Goal: Information Seeking & Learning: Check status

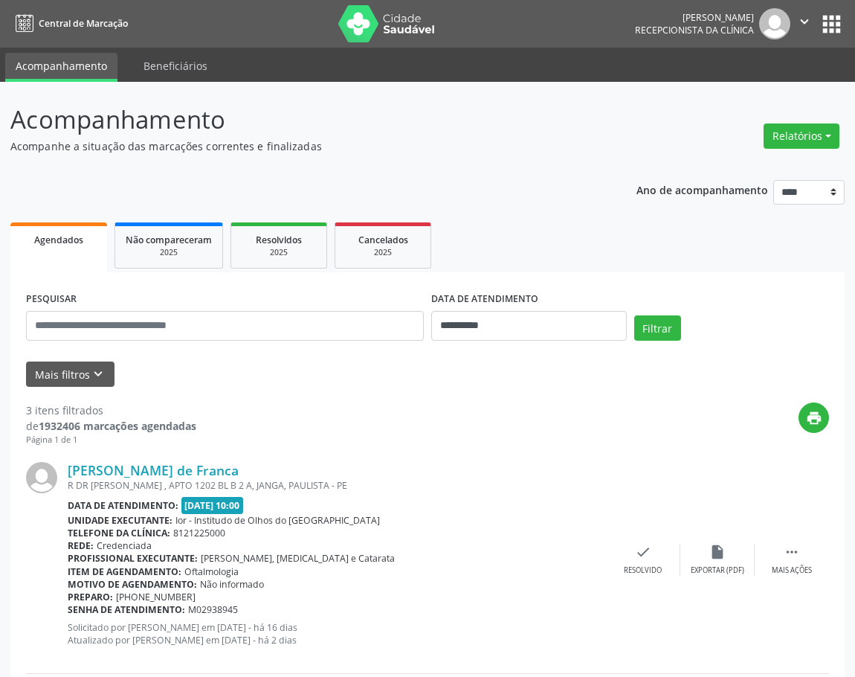
click at [77, 244] on span "Agendados" at bounding box center [58, 239] width 49 height 13
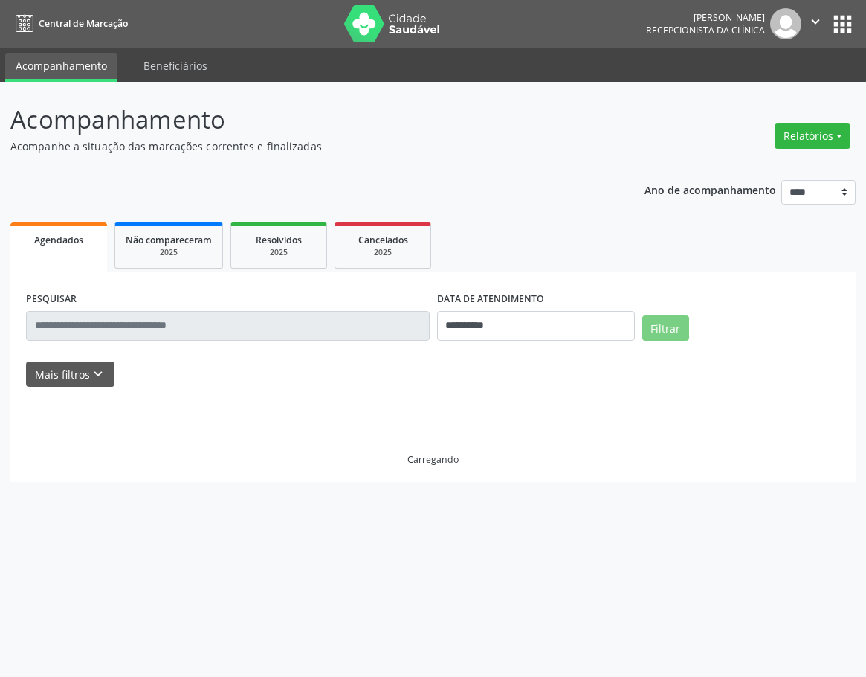
select select "*"
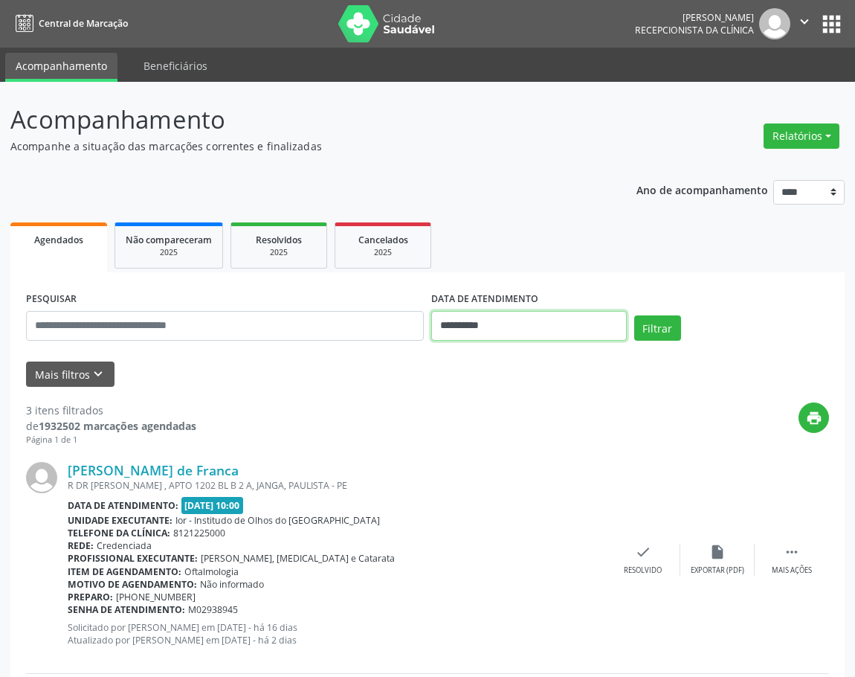
click at [527, 327] on input "**********" at bounding box center [529, 326] width 196 height 30
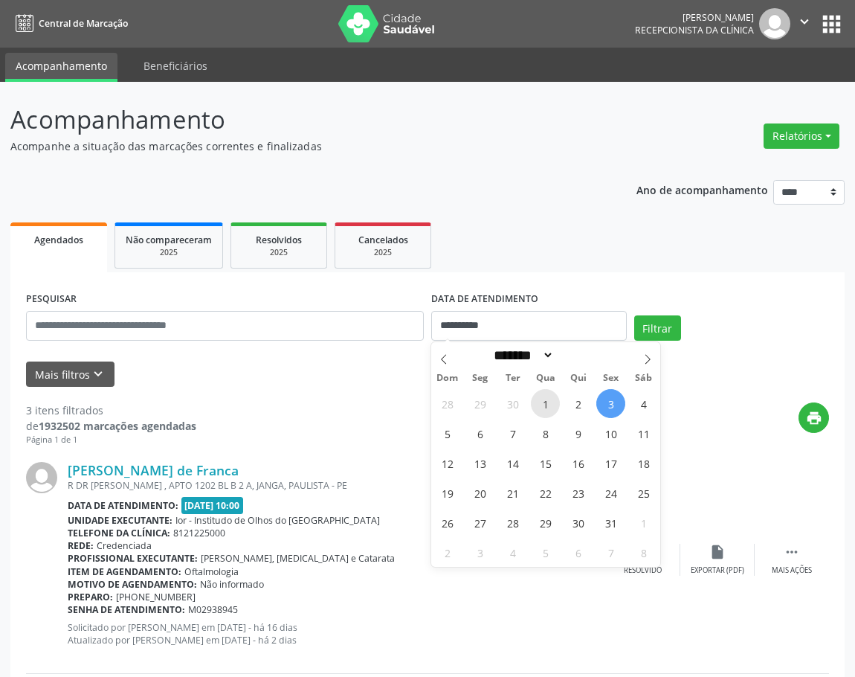
click at [541, 403] on span "1" at bounding box center [545, 403] width 29 height 29
type input "**********"
click at [616, 407] on span "3" at bounding box center [610, 403] width 29 height 29
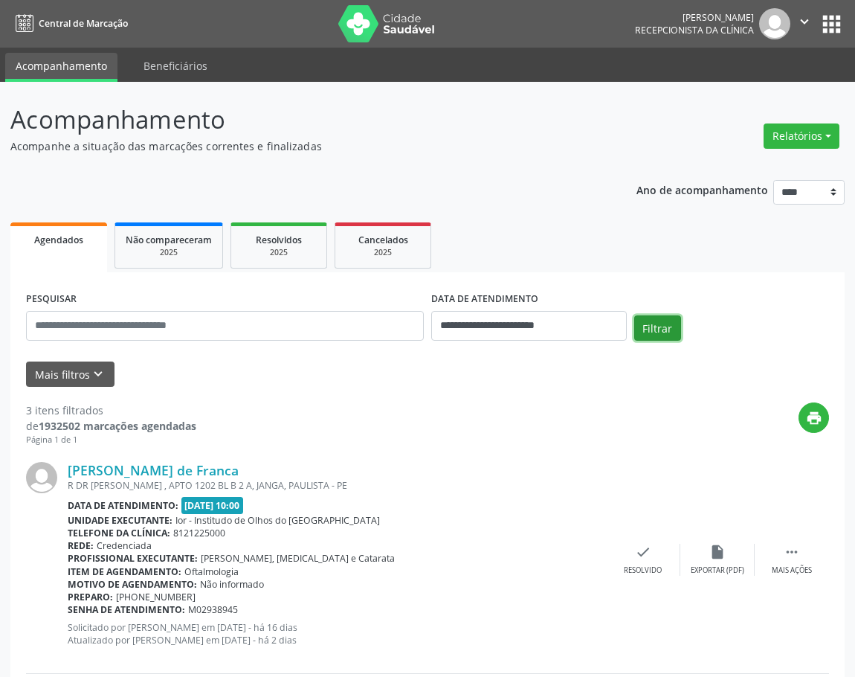
click at [646, 326] on button "Filtrar" at bounding box center [657, 327] width 47 height 25
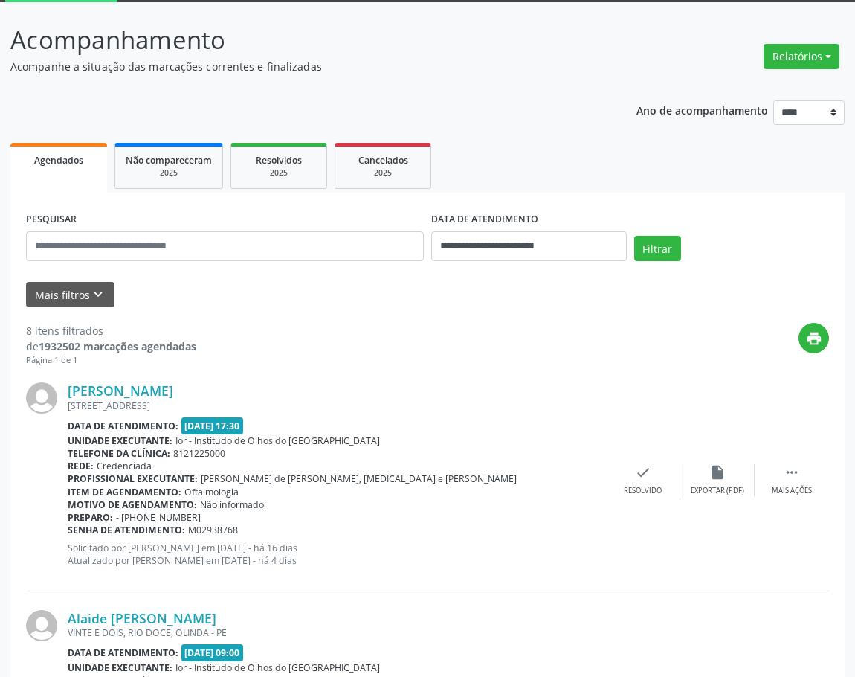
scroll to position [74, 0]
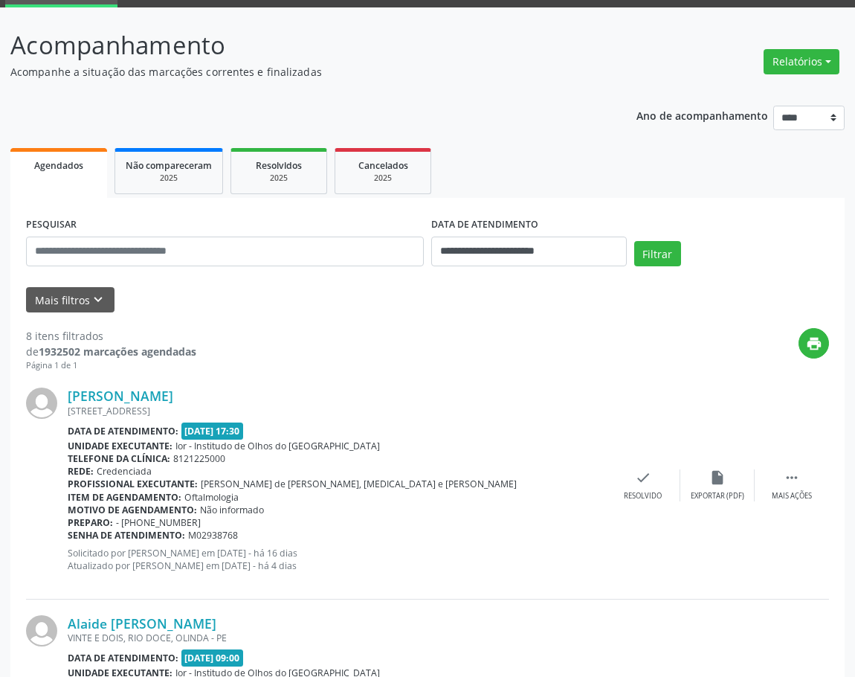
drag, startPoint x: 352, startPoint y: 520, endPoint x: 380, endPoint y: 533, distance: 30.3
click at [380, 533] on div "[PERSON_NAME] [STREET_ADDRESS] Data de atendimento: [DATE] 17:30 Unidade execut…" at bounding box center [337, 484] width 538 height 195
click at [158, 257] on input "text" at bounding box center [225, 251] width 398 height 30
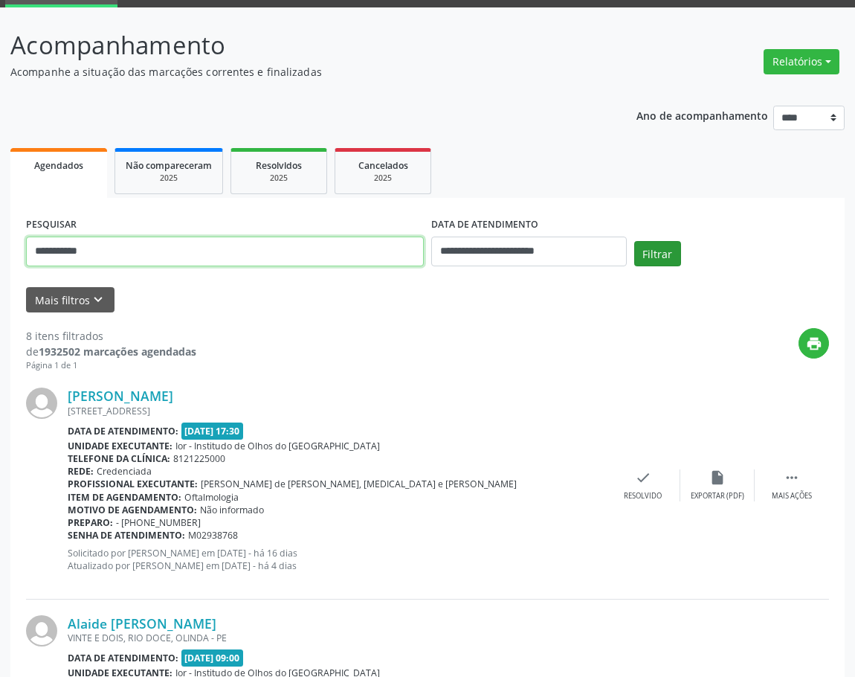
type input "**********"
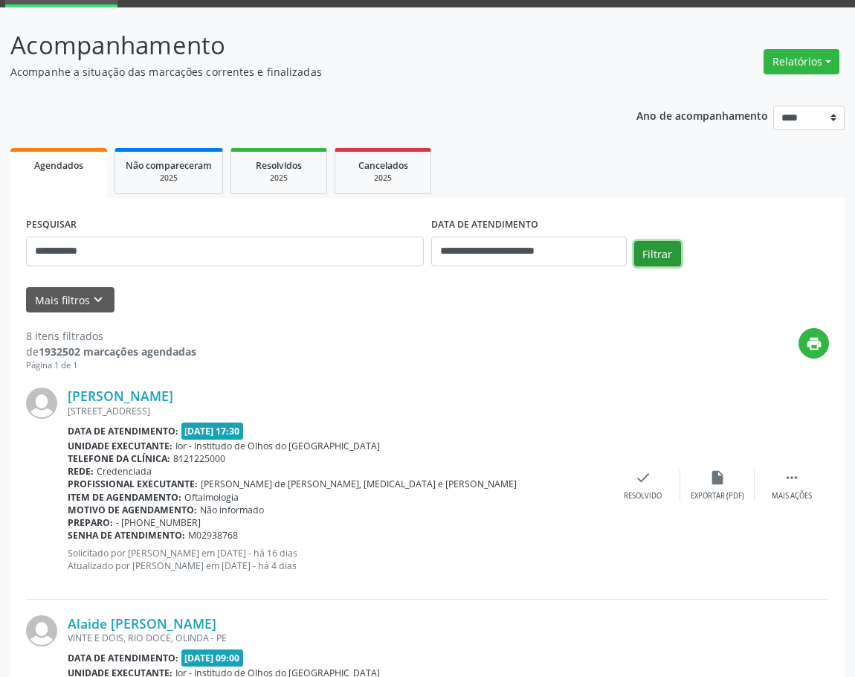
click at [651, 258] on button "Filtrar" at bounding box center [657, 253] width 47 height 25
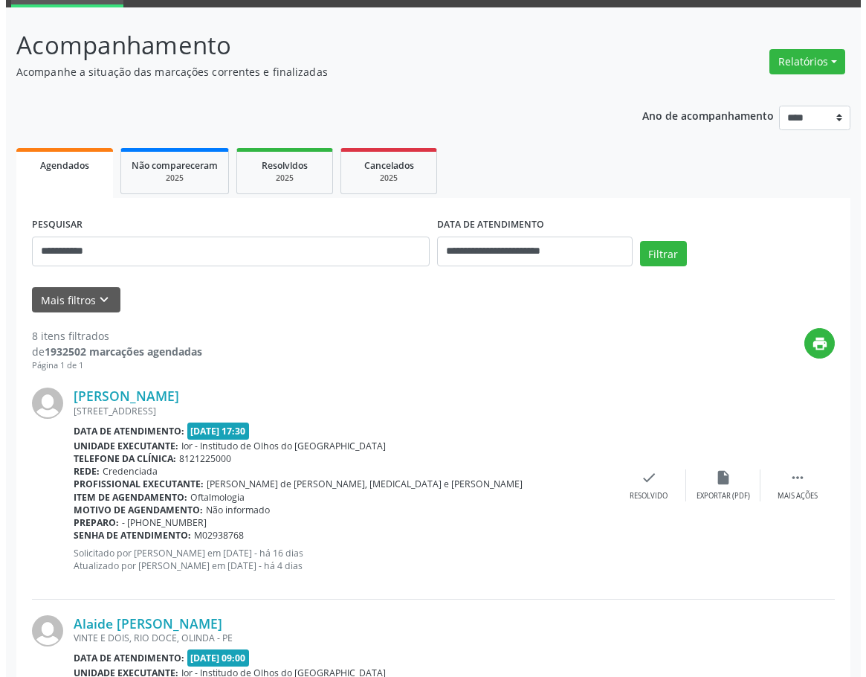
scroll to position [0, 0]
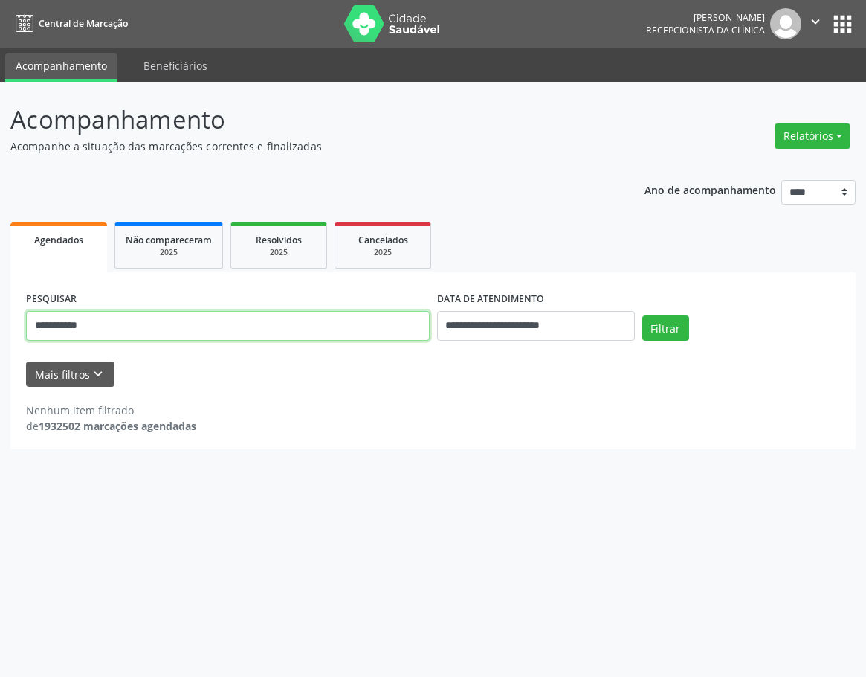
drag, startPoint x: 154, startPoint y: 332, endPoint x: 6, endPoint y: 341, distance: 148.2
click at [0, 339] on html "**********" at bounding box center [433, 338] width 866 height 677
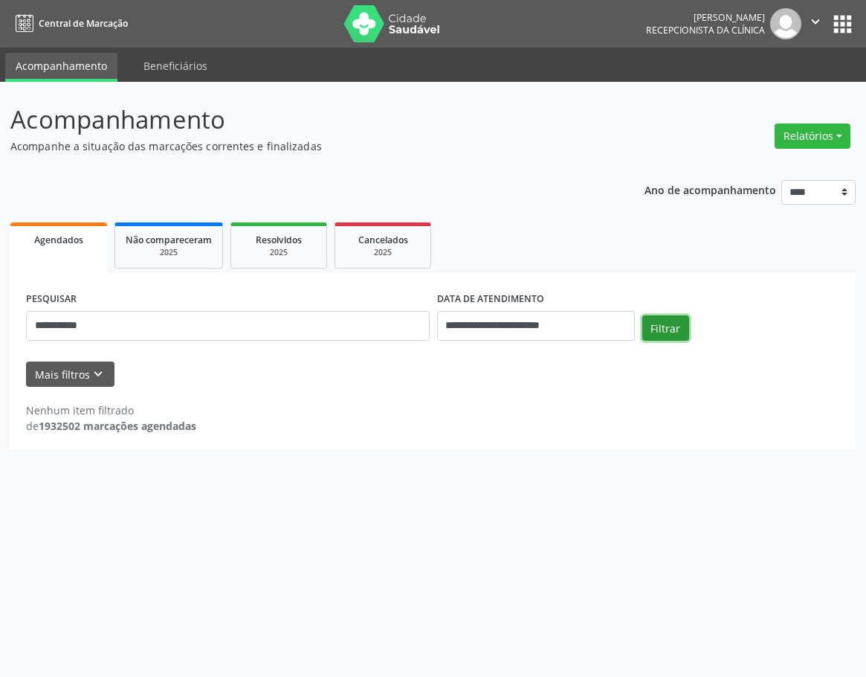
click at [662, 330] on button "Filtrar" at bounding box center [665, 327] width 47 height 25
click at [681, 323] on button "Filtrar" at bounding box center [665, 327] width 47 height 25
click at [86, 381] on button "Mais filtros keyboard_arrow_down" at bounding box center [70, 374] width 88 height 26
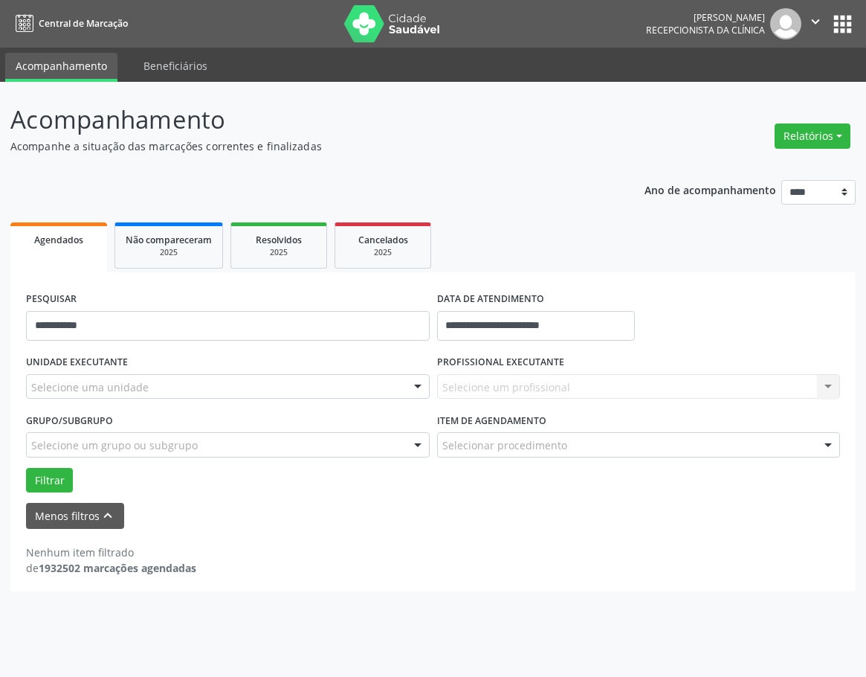
click at [555, 375] on div "Selecione um profissional Nenhum resultado encontrado para: " " Não há nenhuma …" at bounding box center [639, 386] width 404 height 25
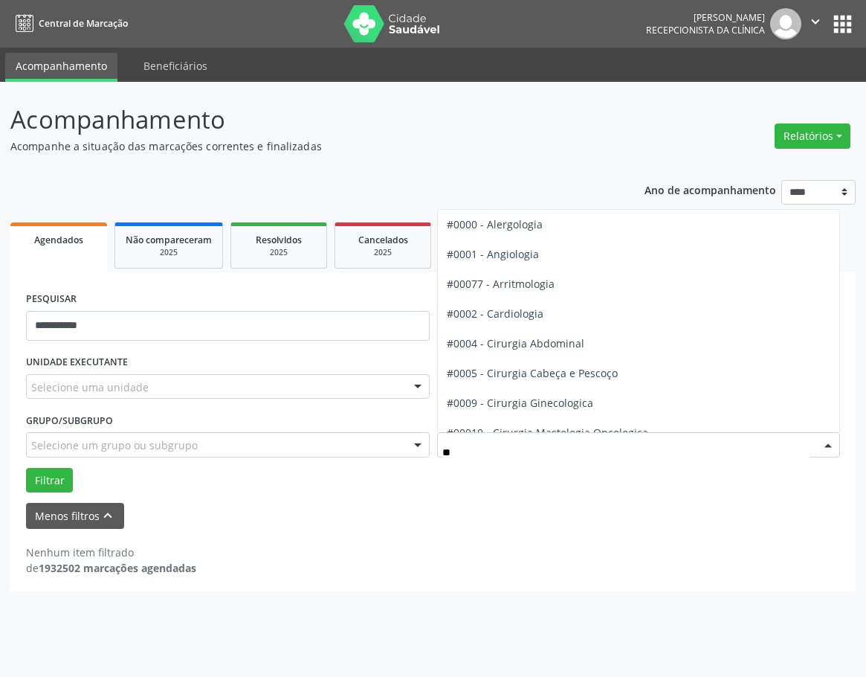
type input "***"
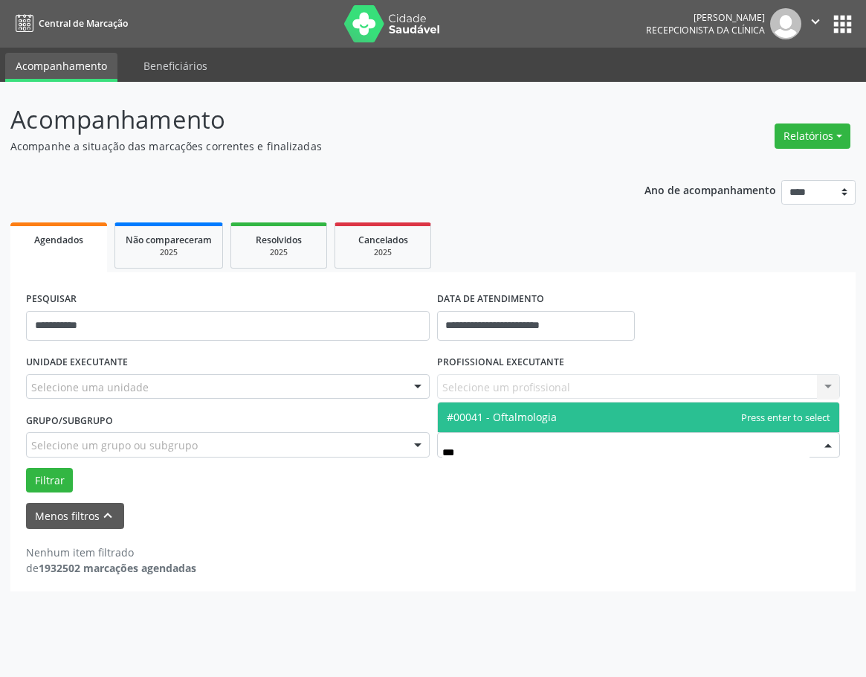
click at [688, 420] on span "#00041 - Oftalmologia" at bounding box center [639, 417] width 402 height 30
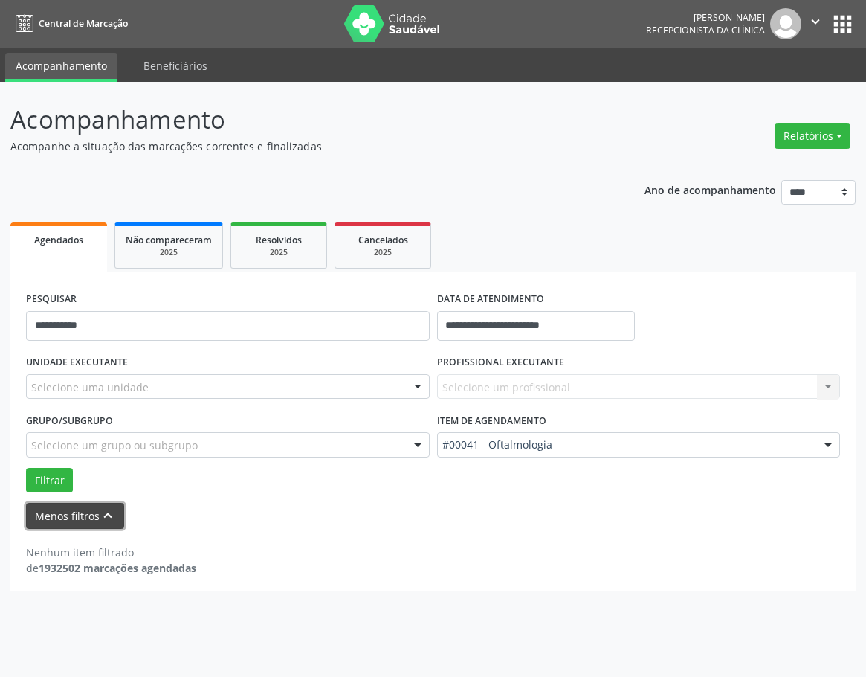
click at [91, 523] on button "Menos filtros keyboard_arrow_up" at bounding box center [75, 516] width 98 height 26
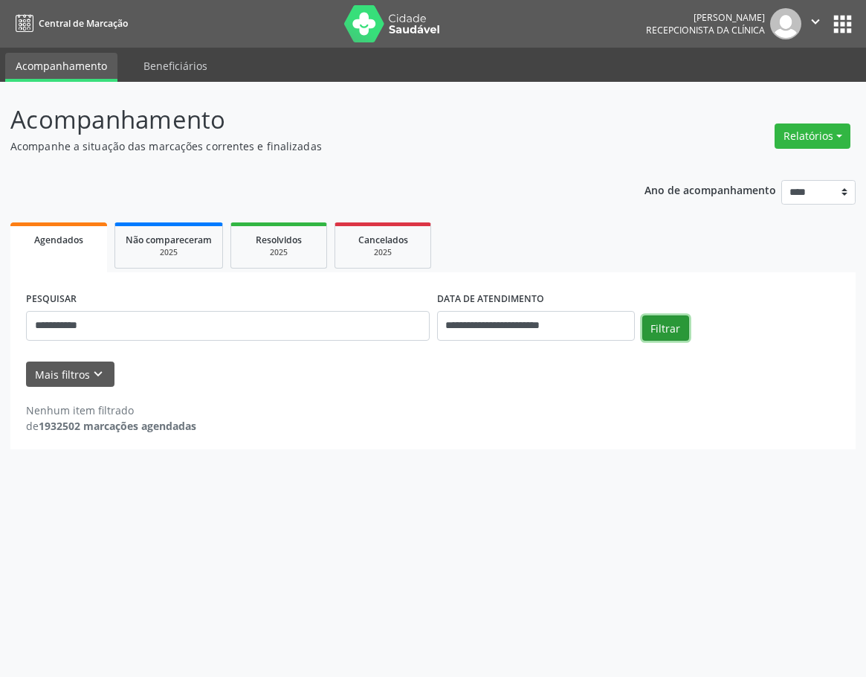
click at [669, 318] on button "Filtrar" at bounding box center [665, 327] width 47 height 25
click at [517, 329] on input "**********" at bounding box center [536, 326] width 198 height 30
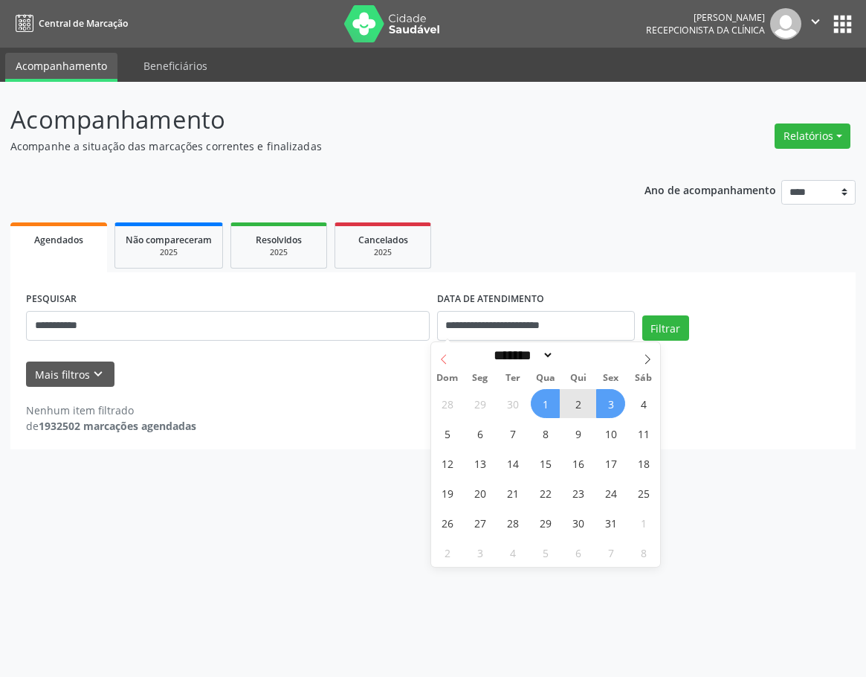
click at [436, 354] on span at bounding box center [443, 354] width 25 height 25
select select "*"
click at [485, 402] on span "1" at bounding box center [479, 403] width 29 height 29
type input "**********"
click at [644, 360] on icon at bounding box center [647, 359] width 10 height 10
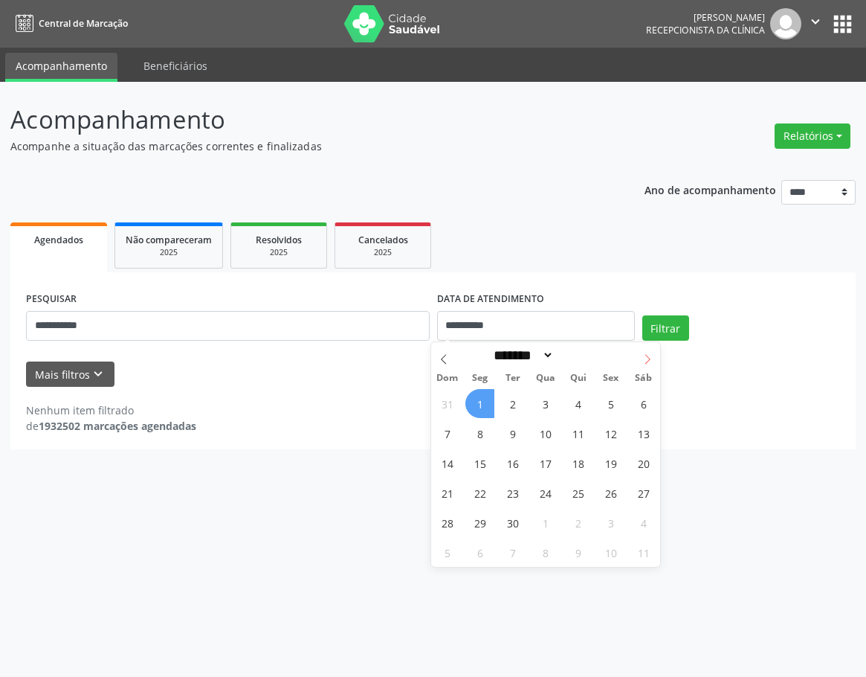
select select "*"
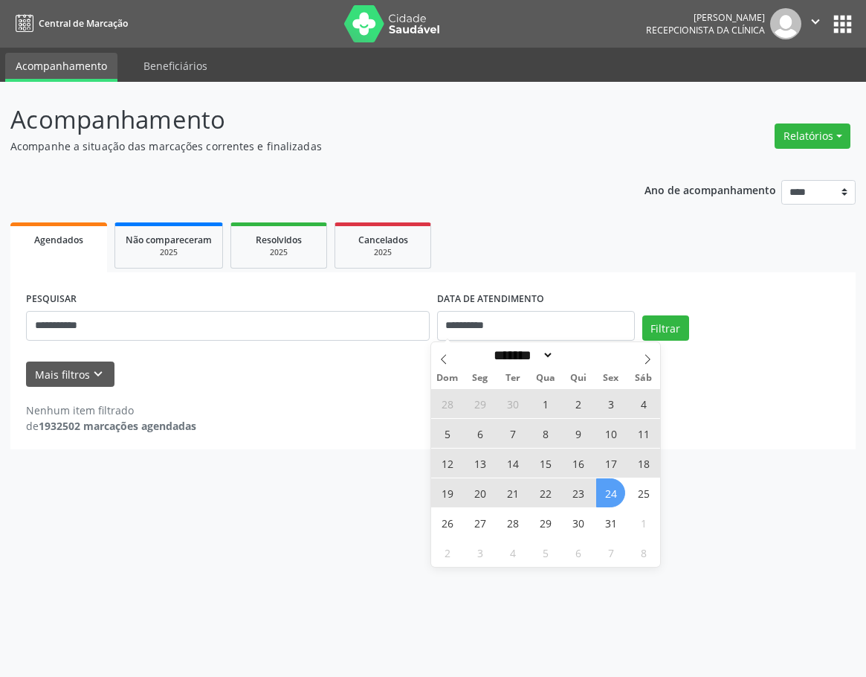
click at [597, 497] on span "24" at bounding box center [610, 492] width 29 height 29
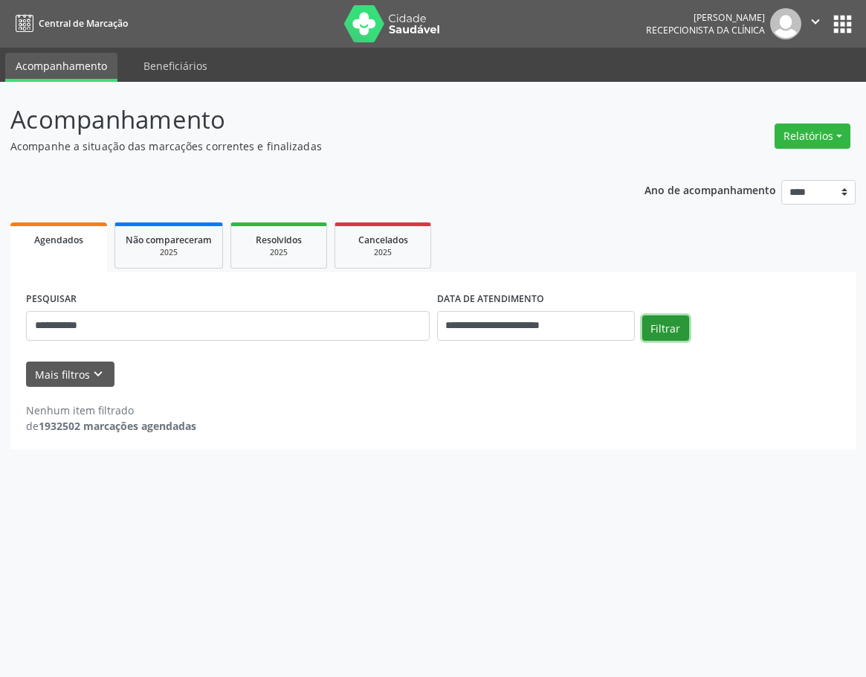
click at [687, 327] on button "Filtrar" at bounding box center [665, 327] width 47 height 25
click at [361, 245] on span "Cancelados" at bounding box center [383, 239] width 50 height 13
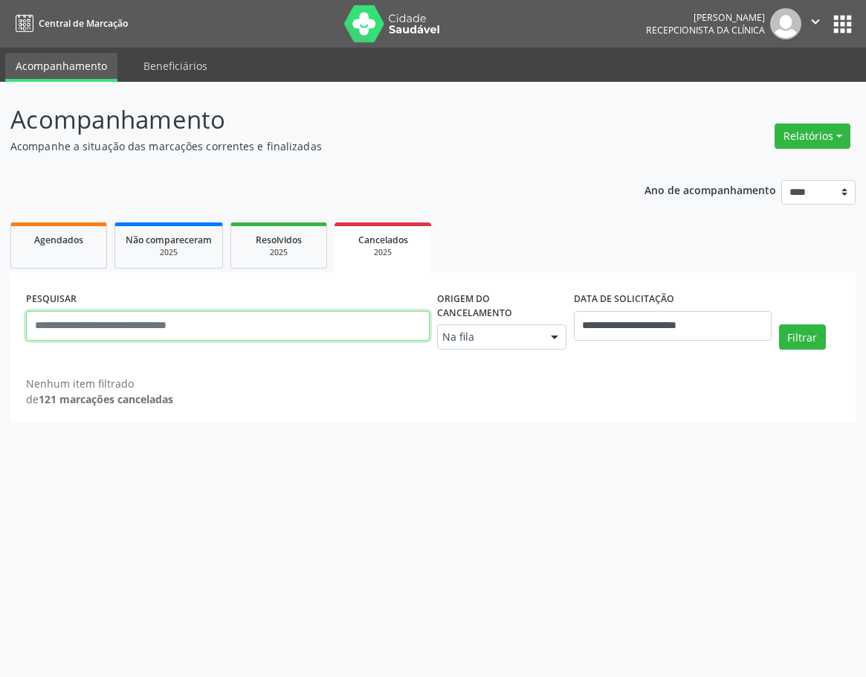
click at [273, 332] on input "text" at bounding box center [228, 326] width 404 height 30
type input "**********"
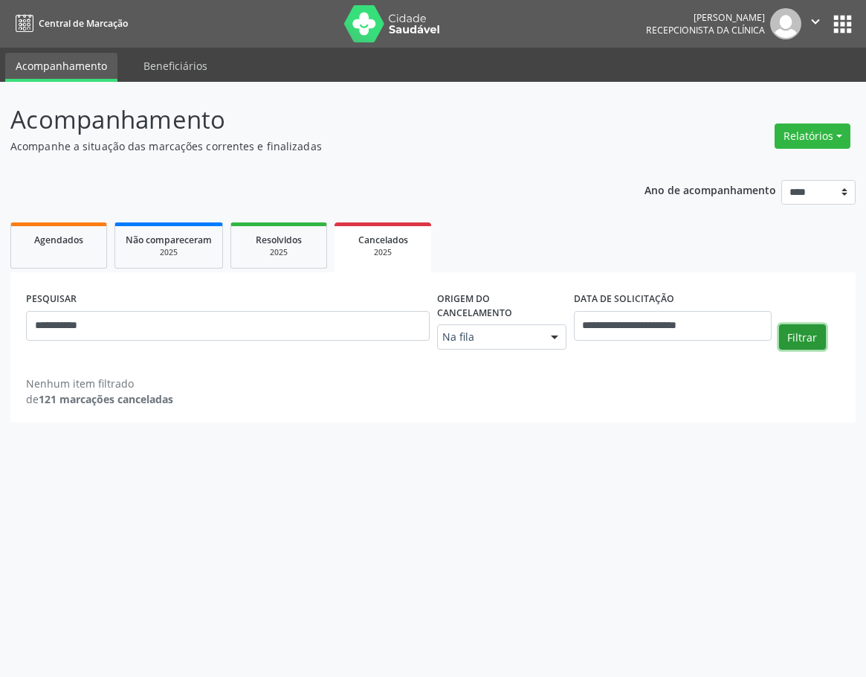
click at [808, 324] on button "Filtrar" at bounding box center [802, 336] width 47 height 25
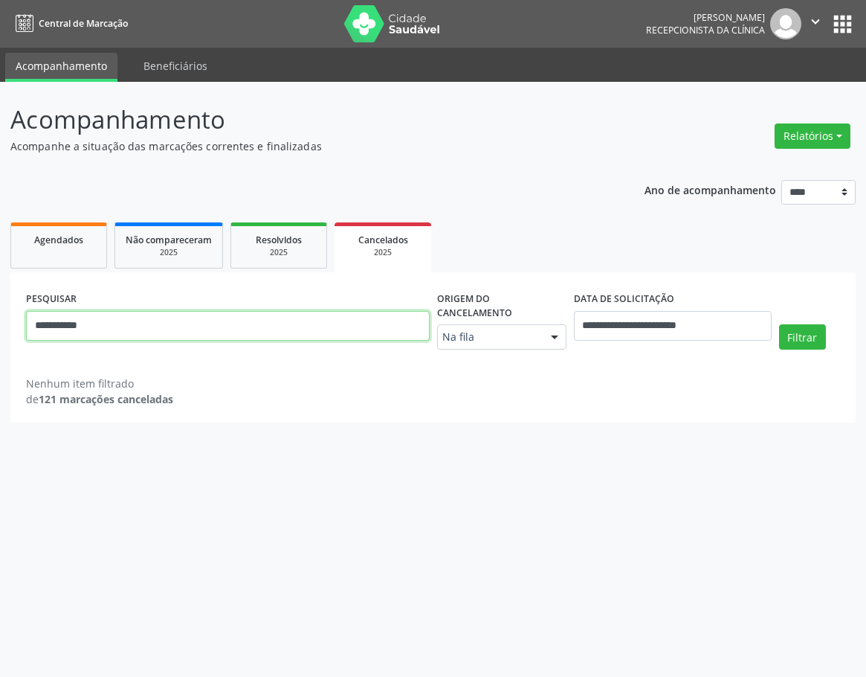
drag, startPoint x: 105, startPoint y: 326, endPoint x: -1, endPoint y: 318, distance: 105.8
click at [0, 318] on html "**********" at bounding box center [433, 338] width 866 height 677
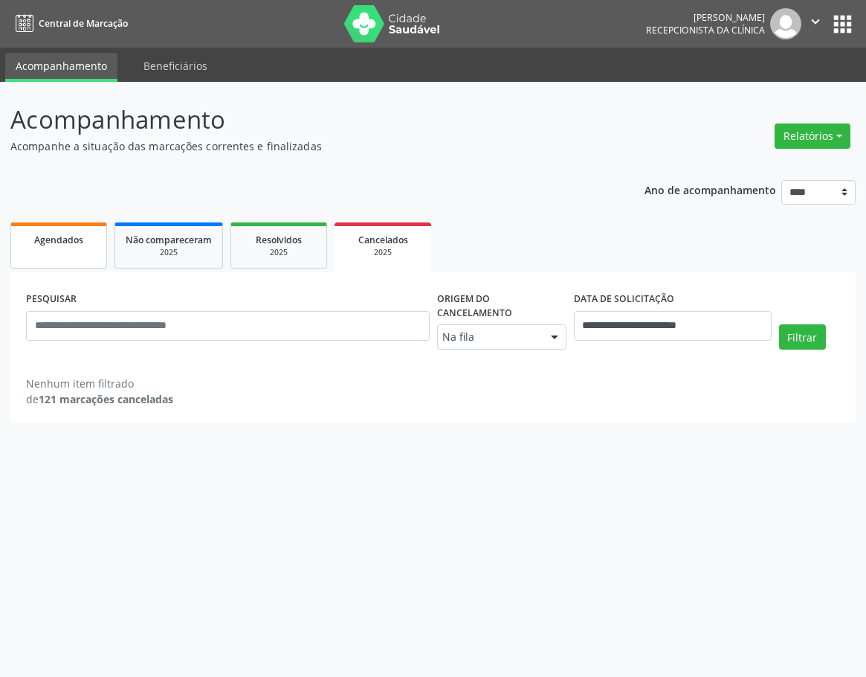
click at [76, 249] on link "Agendados" at bounding box center [58, 245] width 97 height 46
select select "*"
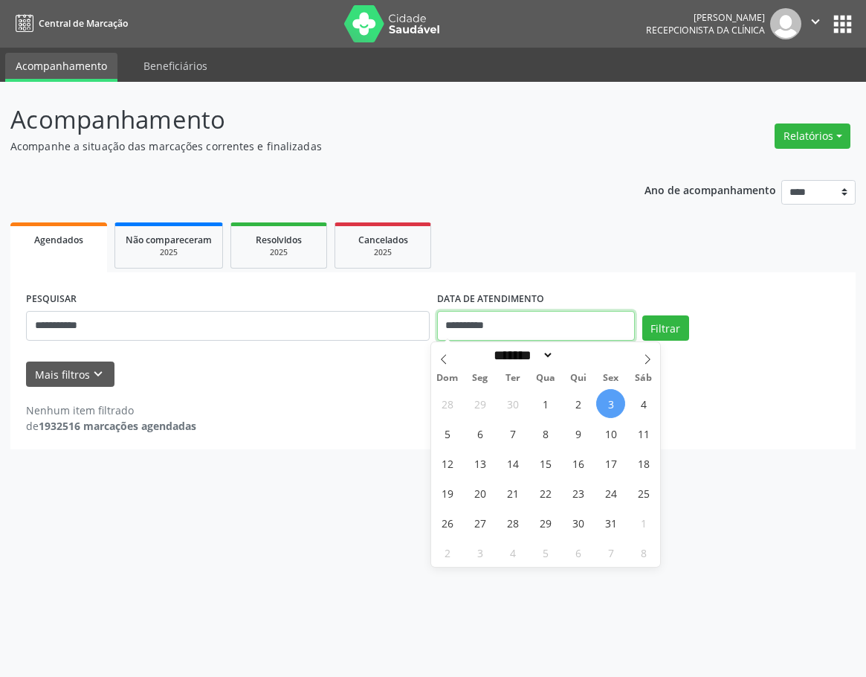
click at [533, 316] on input "**********" at bounding box center [536, 326] width 198 height 30
click at [558, 406] on span "1" at bounding box center [545, 403] width 29 height 29
type input "**********"
click at [515, 327] on input "**********" at bounding box center [536, 326] width 198 height 30
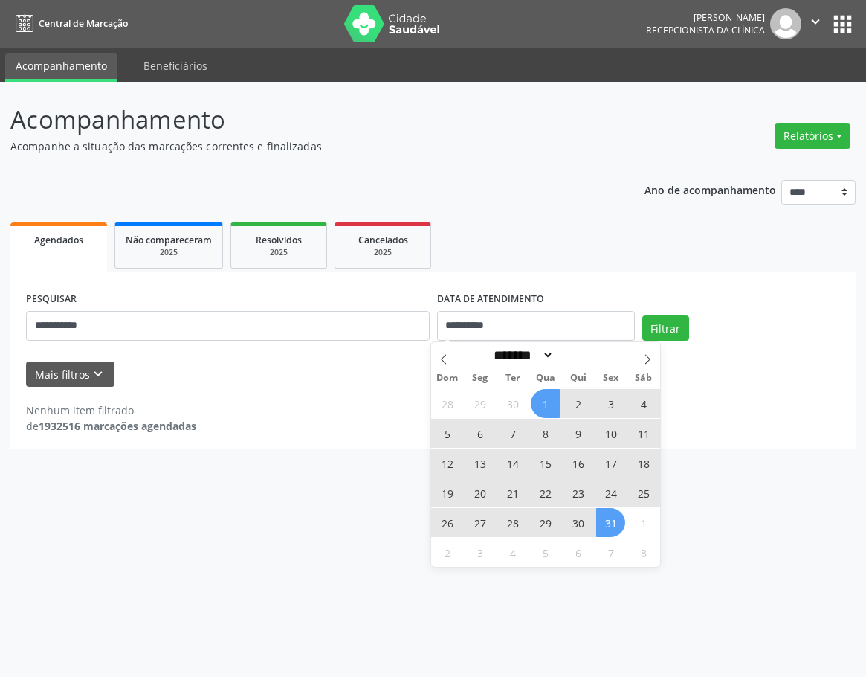
click at [615, 528] on span "31" at bounding box center [610, 522] width 29 height 29
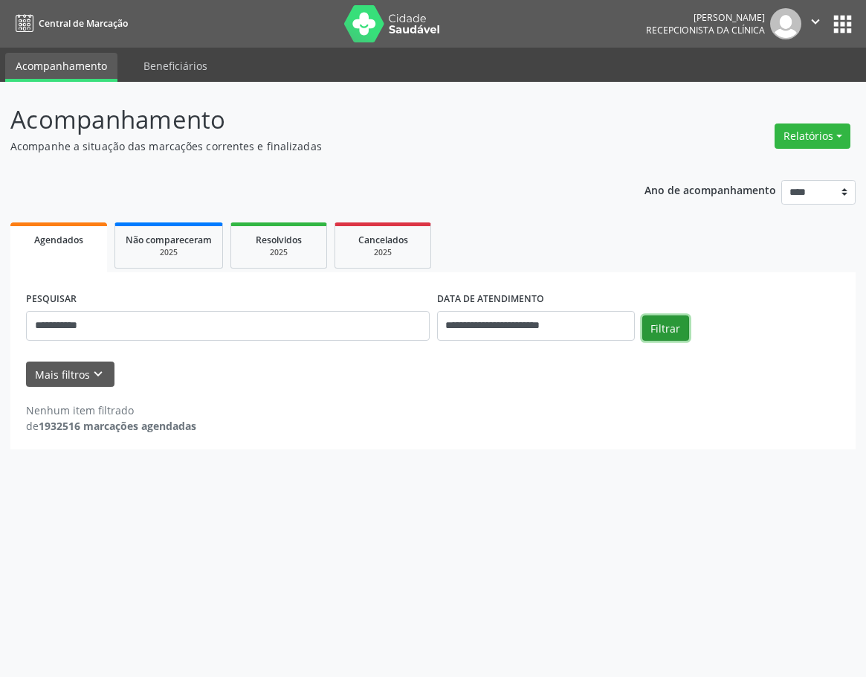
click at [674, 331] on button "Filtrar" at bounding box center [665, 327] width 47 height 25
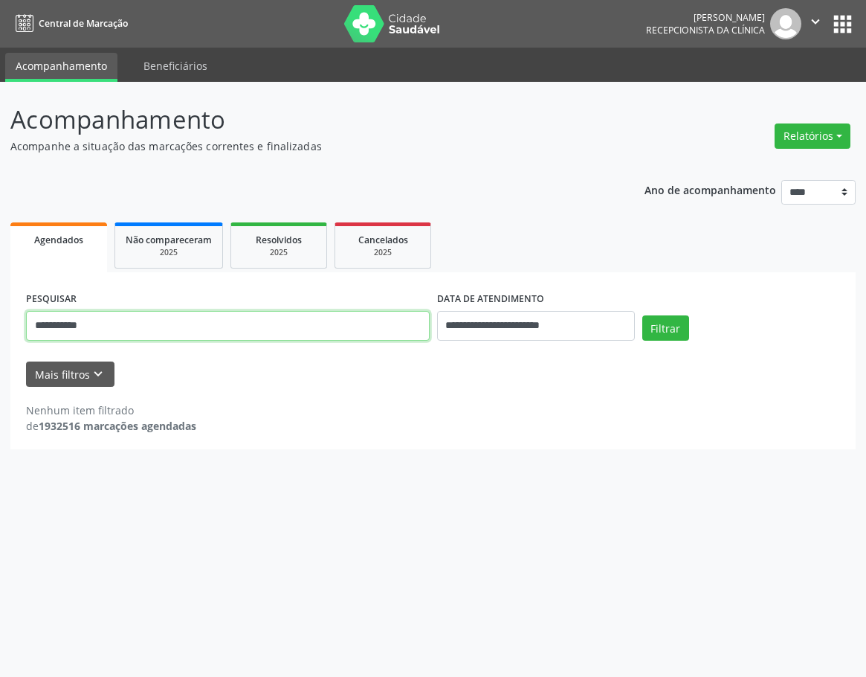
drag, startPoint x: 238, startPoint y: 324, endPoint x: -1, endPoint y: 324, distance: 238.7
click at [0, 324] on html "**********" at bounding box center [433, 338] width 866 height 677
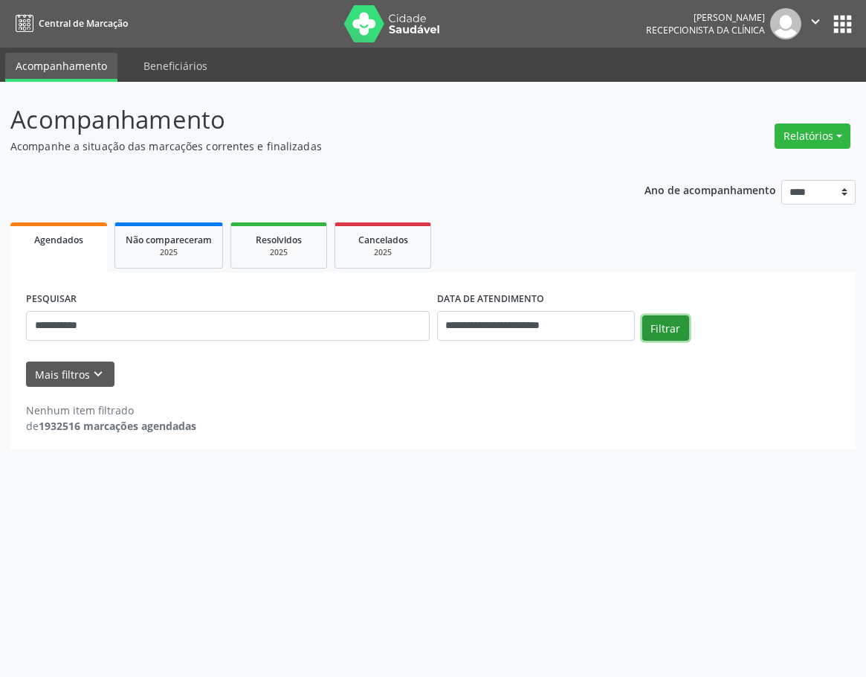
click at [677, 327] on button "Filtrar" at bounding box center [665, 327] width 47 height 25
click at [75, 373] on button "Mais filtros keyboard_arrow_down" at bounding box center [70, 374] width 88 height 26
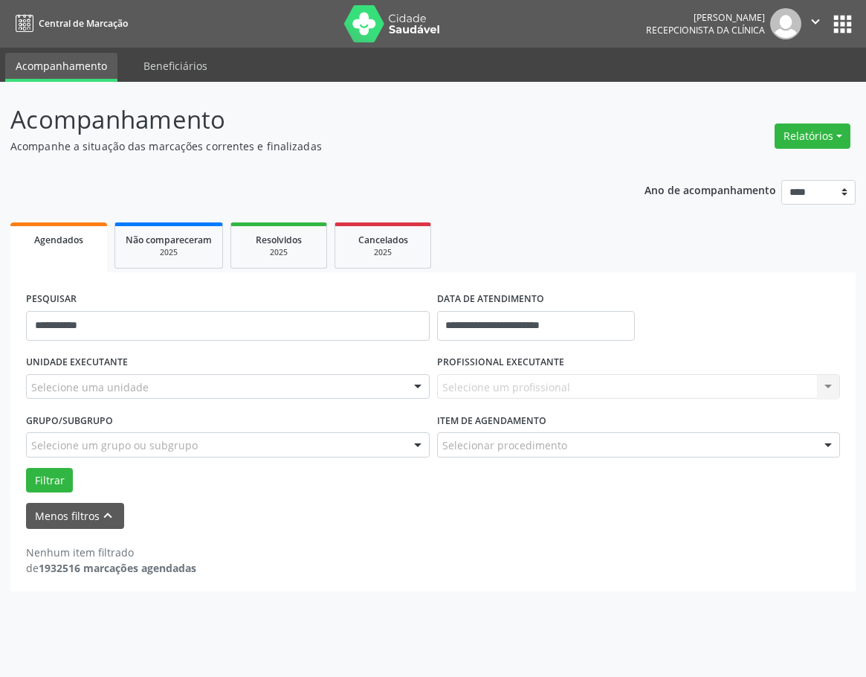
click at [91, 395] on div "Selecione uma unidade" at bounding box center [228, 386] width 404 height 25
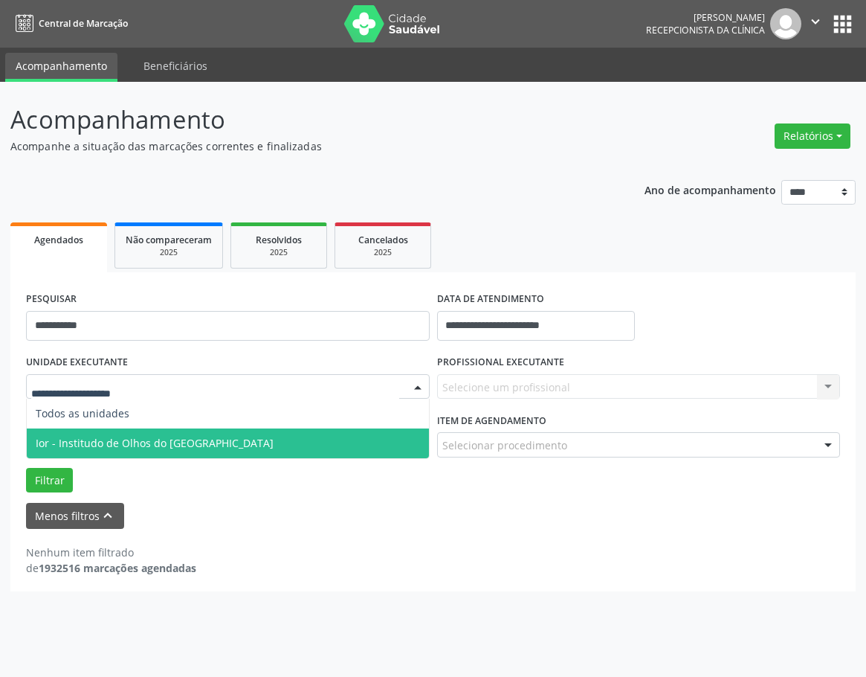
click at [100, 441] on span "Ior - Institudo de Olhos do [GEOGRAPHIC_DATA]" at bounding box center [155, 443] width 238 height 14
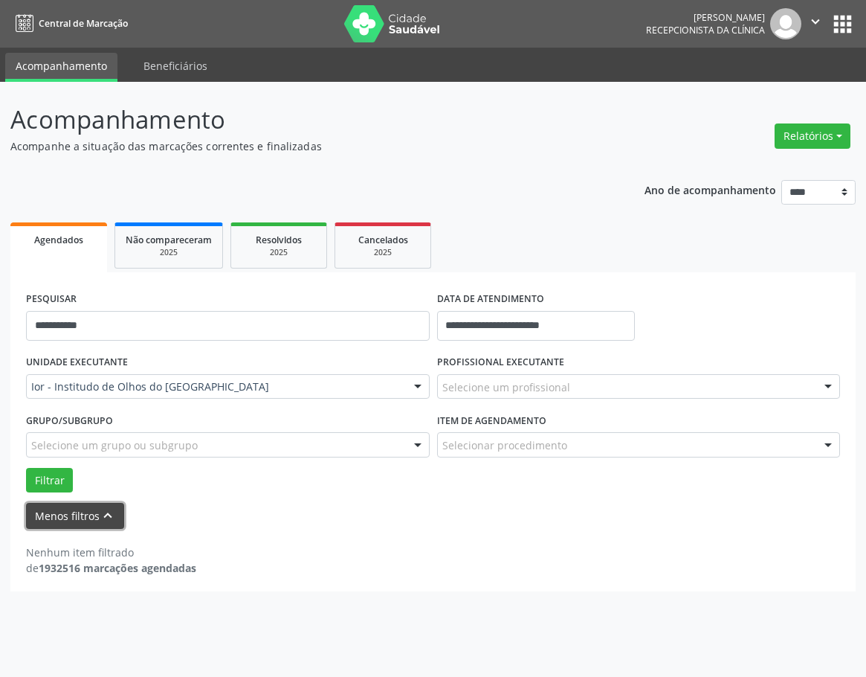
click at [78, 517] on button "Menos filtros keyboard_arrow_up" at bounding box center [75, 516] width 98 height 26
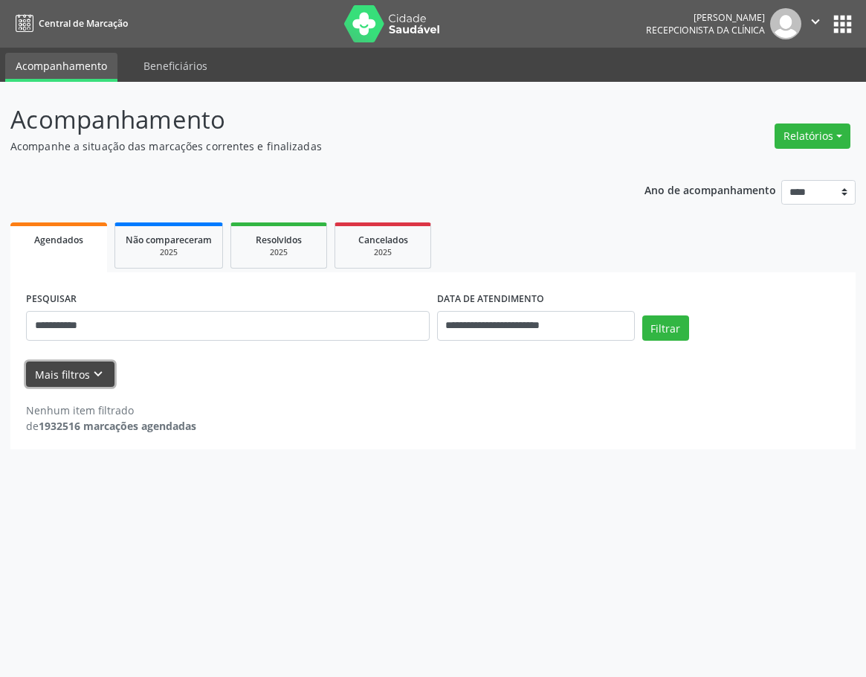
click at [75, 381] on button "Mais filtros keyboard_arrow_down" at bounding box center [70, 374] width 88 height 26
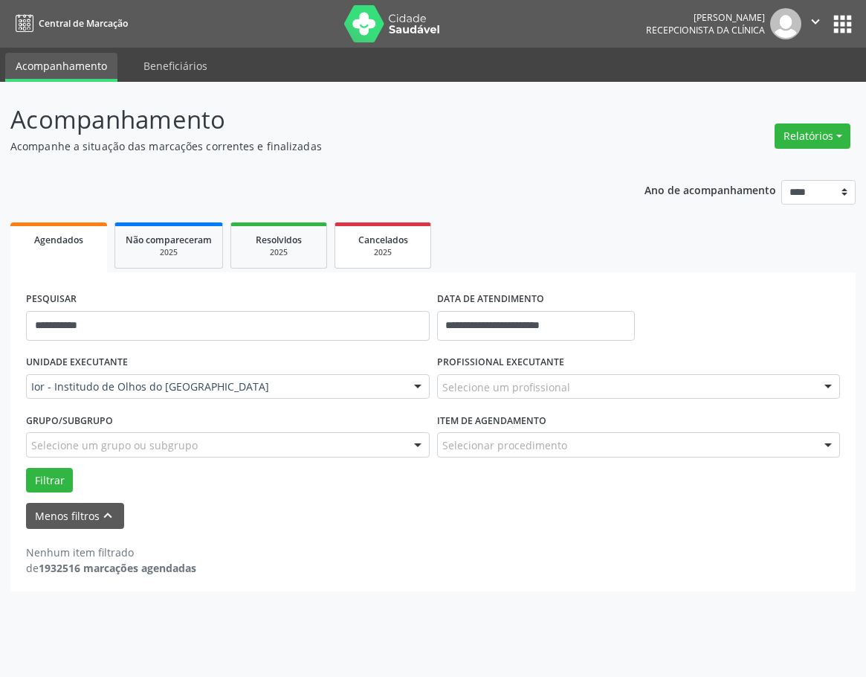
click at [389, 251] on div "2025" at bounding box center [383, 252] width 74 height 11
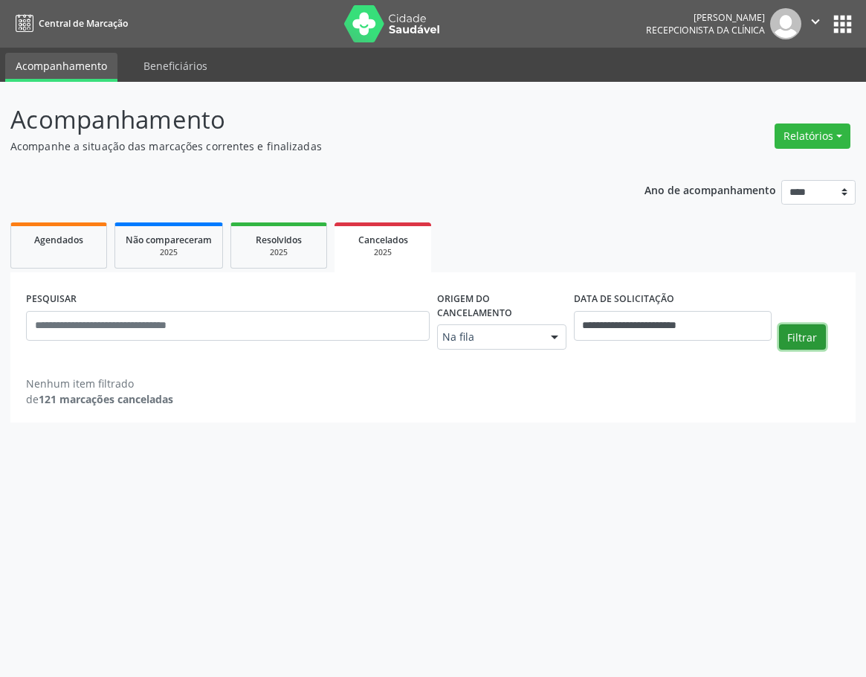
click at [805, 332] on button "Filtrar" at bounding box center [802, 336] width 47 height 25
click at [557, 325] on div at bounding box center [555, 337] width 22 height 25
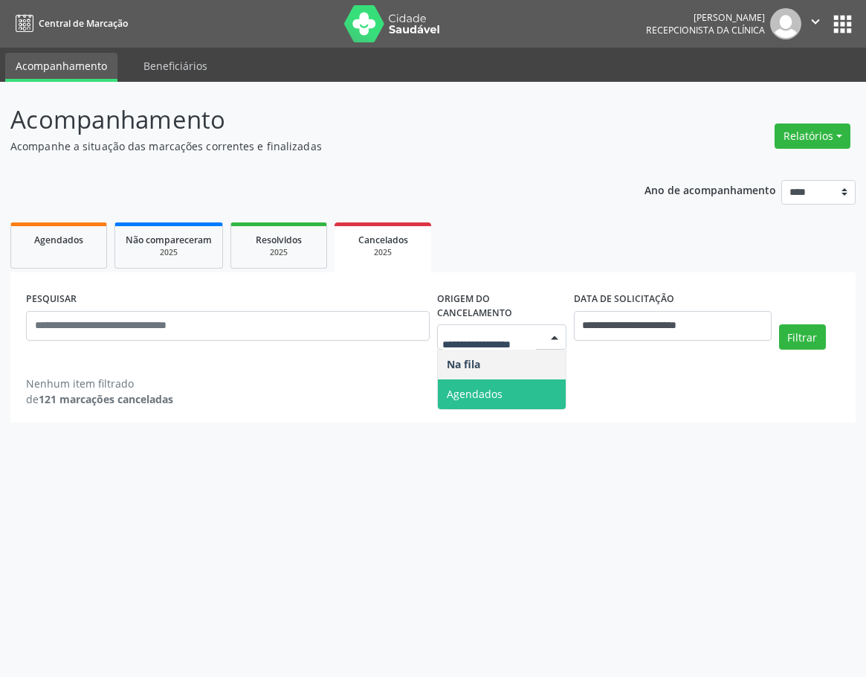
click at [527, 383] on span "Agendados" at bounding box center [502, 394] width 128 height 30
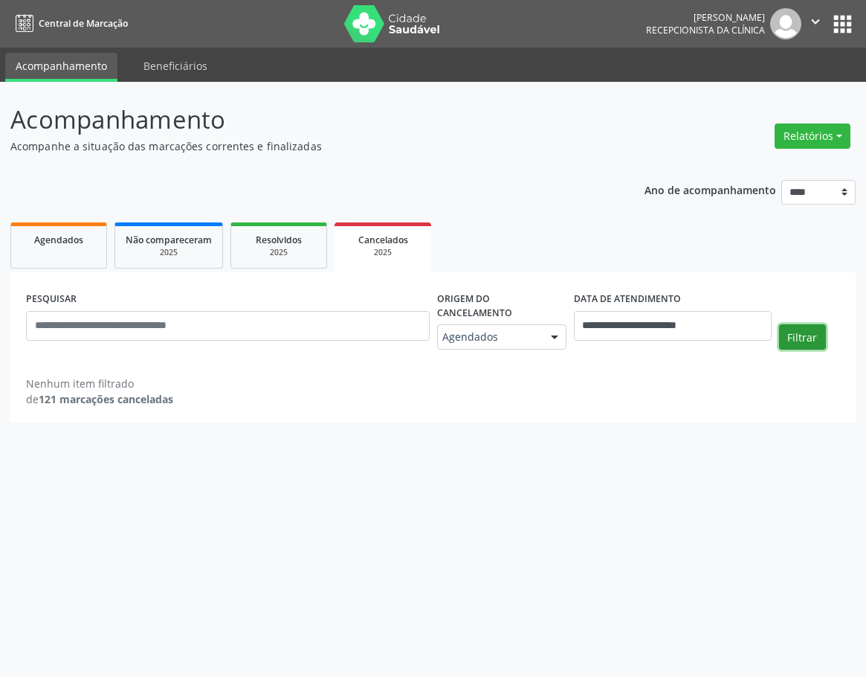
click at [793, 324] on button "Filtrar" at bounding box center [802, 336] width 47 height 25
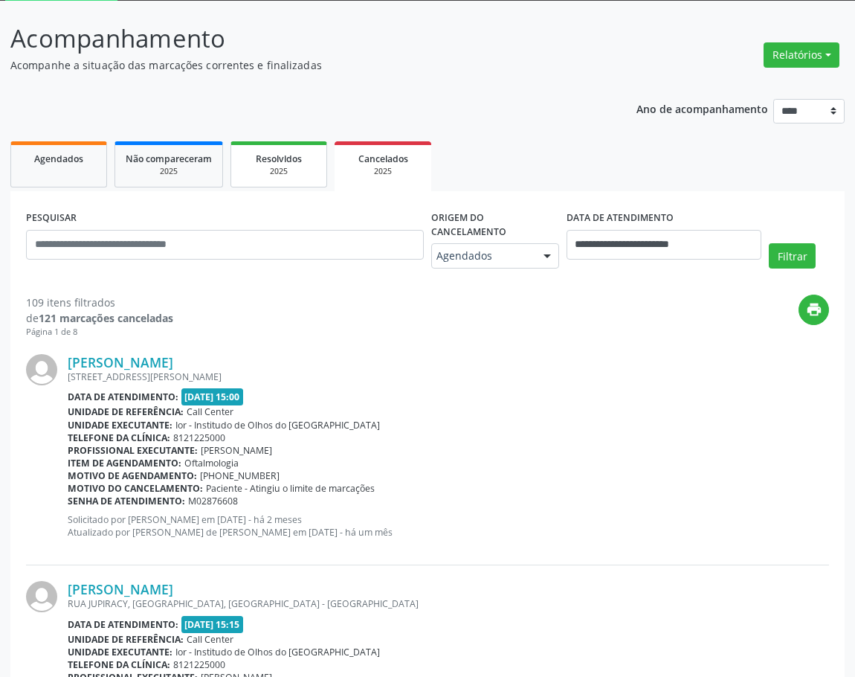
scroll to position [74, 0]
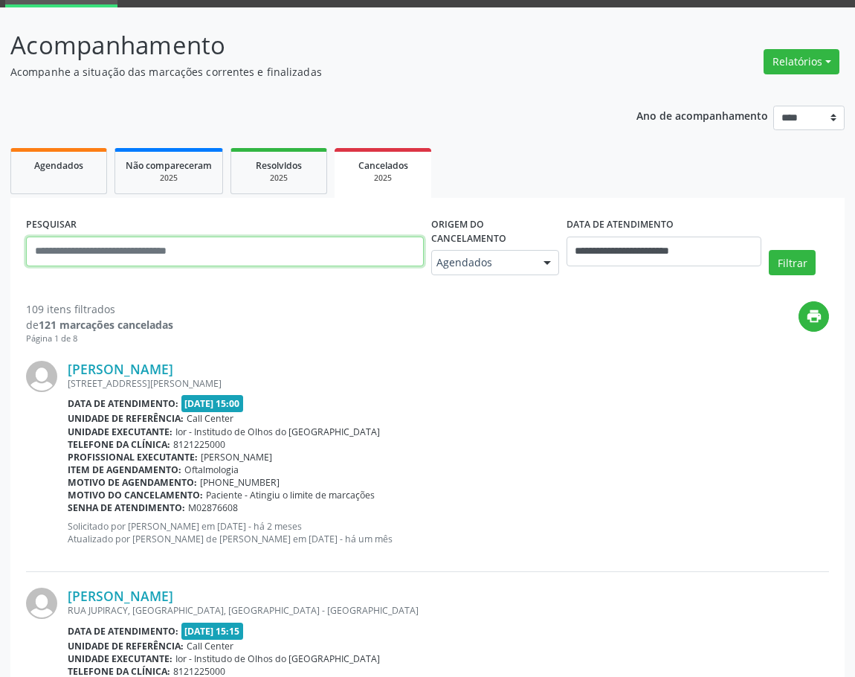
click at [208, 242] on input "text" at bounding box center [225, 251] width 398 height 30
type input "**********"
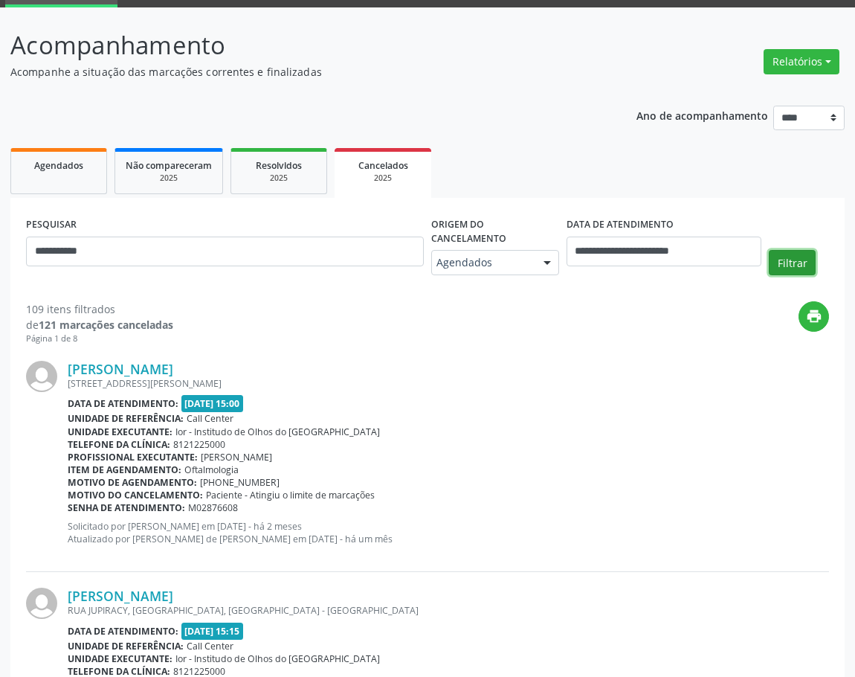
click at [796, 257] on button "Filtrar" at bounding box center [792, 262] width 47 height 25
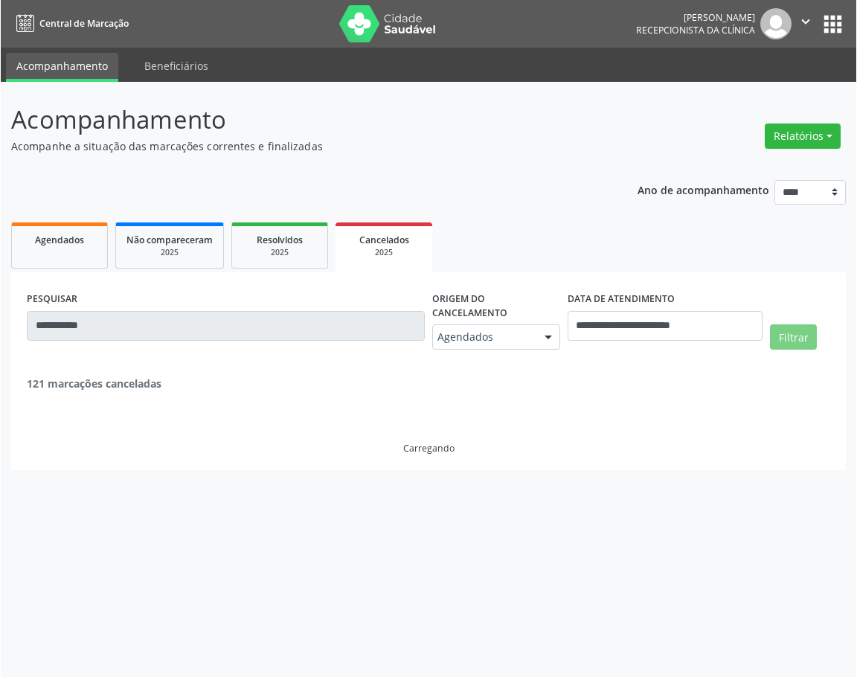
scroll to position [0, 0]
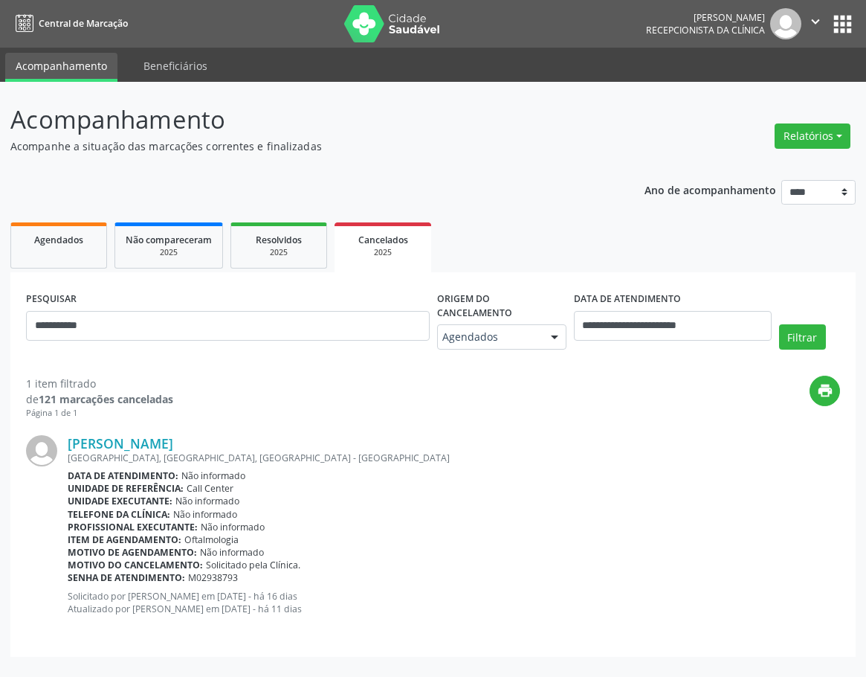
click at [167, 451] on div "[GEOGRAPHIC_DATA], [GEOGRAPHIC_DATA], [GEOGRAPHIC_DATA] - [GEOGRAPHIC_DATA]" at bounding box center [454, 457] width 773 height 13
click at [173, 436] on link "[PERSON_NAME]" at bounding box center [121, 443] width 106 height 16
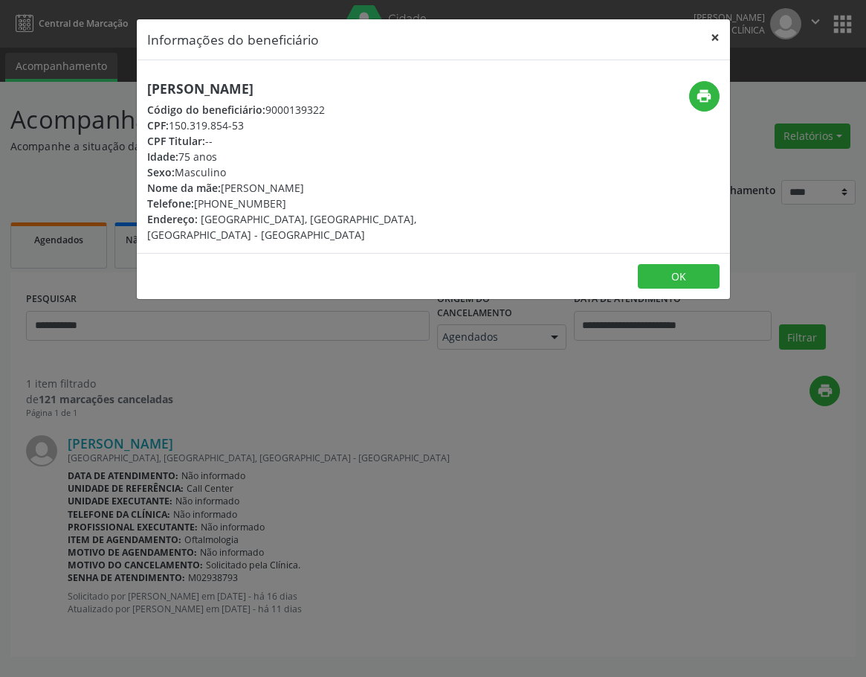
click at [715, 44] on button "×" at bounding box center [715, 37] width 30 height 36
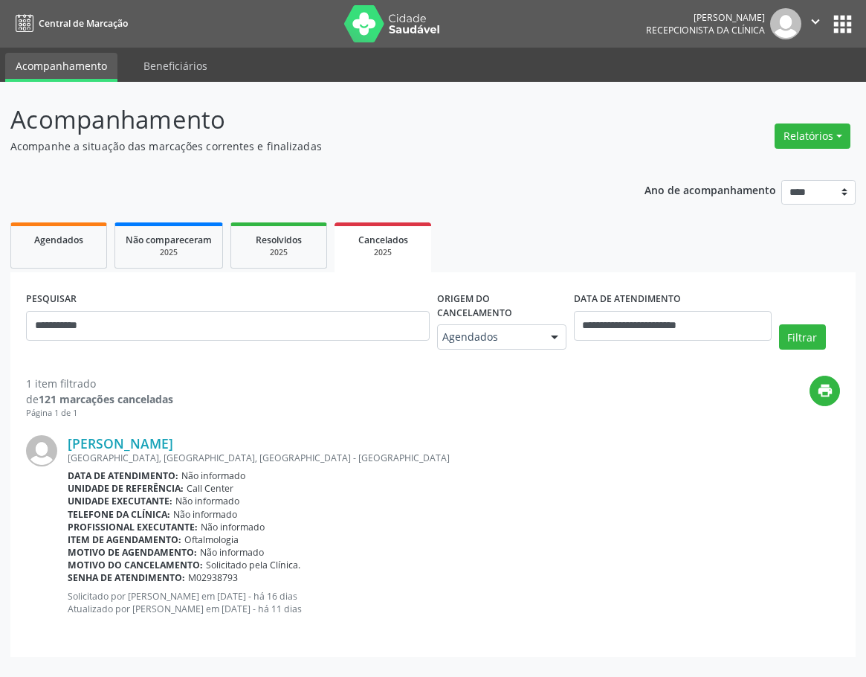
click at [223, 494] on span "Não informado" at bounding box center [207, 500] width 64 height 13
click at [386, 469] on div "Data de atendimento: Não informado" at bounding box center [454, 475] width 773 height 13
click at [369, 469] on div "Data de atendimento: Não informado" at bounding box center [454, 475] width 773 height 13
click at [224, 546] on span "Não informado" at bounding box center [232, 552] width 64 height 13
click at [230, 533] on span "Oftalmologia" at bounding box center [211, 539] width 54 height 13
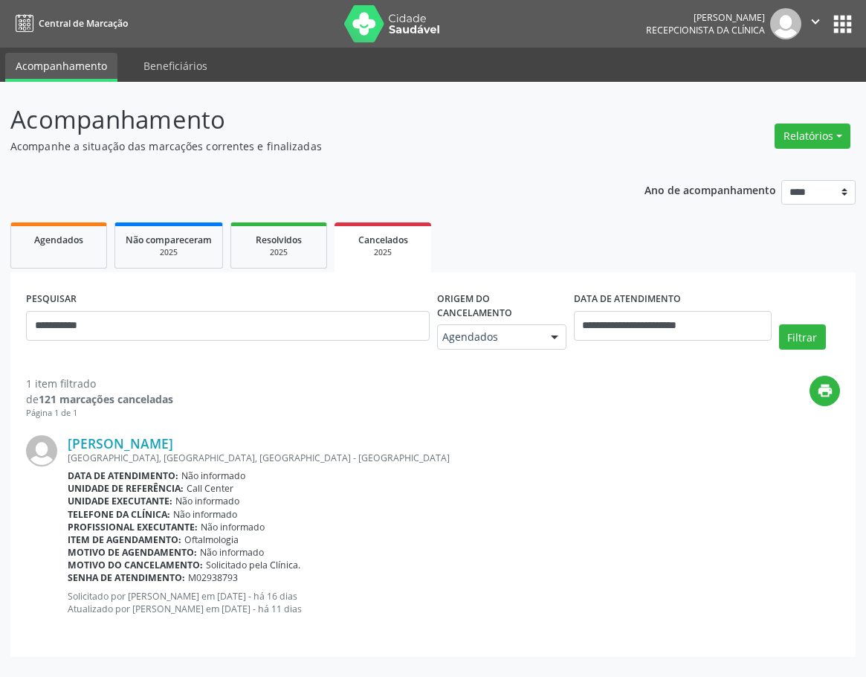
click at [188, 497] on span "Não informado" at bounding box center [207, 500] width 64 height 13
click at [230, 520] on span "Não informado" at bounding box center [233, 526] width 64 height 13
click at [290, 520] on div "Profissional executante: Não informado" at bounding box center [454, 526] width 773 height 13
click at [239, 521] on span "Não informado" at bounding box center [233, 526] width 64 height 13
click at [242, 509] on div "Telefone da clínica: Não informado" at bounding box center [454, 514] width 773 height 13
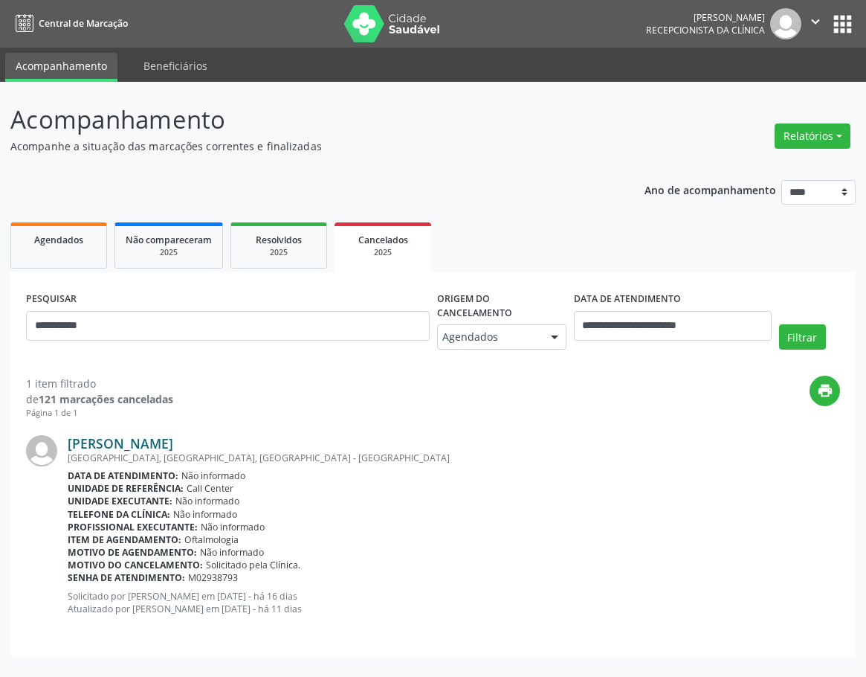
click at [166, 435] on link "[PERSON_NAME]" at bounding box center [121, 443] width 106 height 16
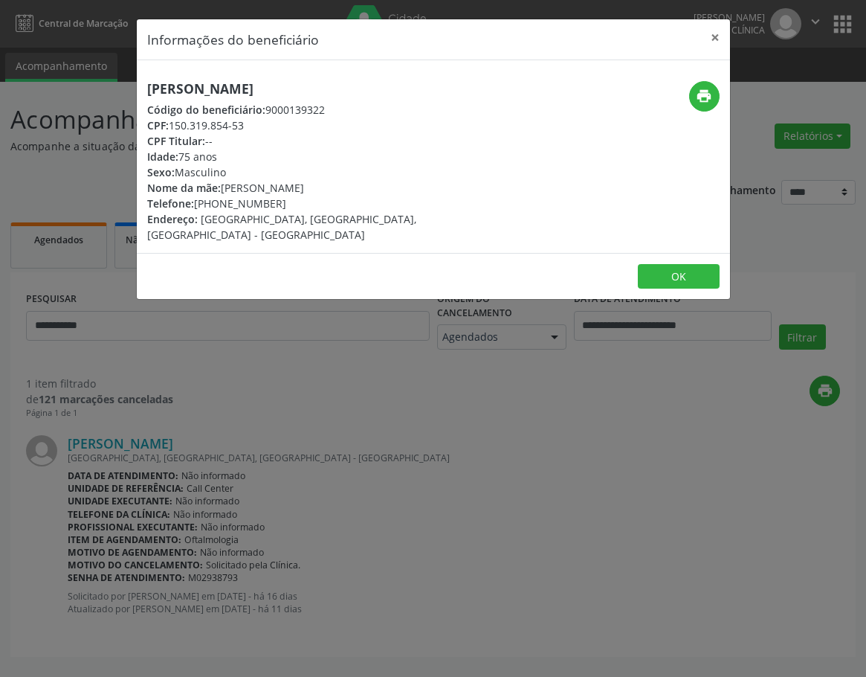
click at [205, 483] on div "Informações do beneficiário × [PERSON_NAME] Código do beneficiário: 9000139322 …" at bounding box center [433, 338] width 866 height 677
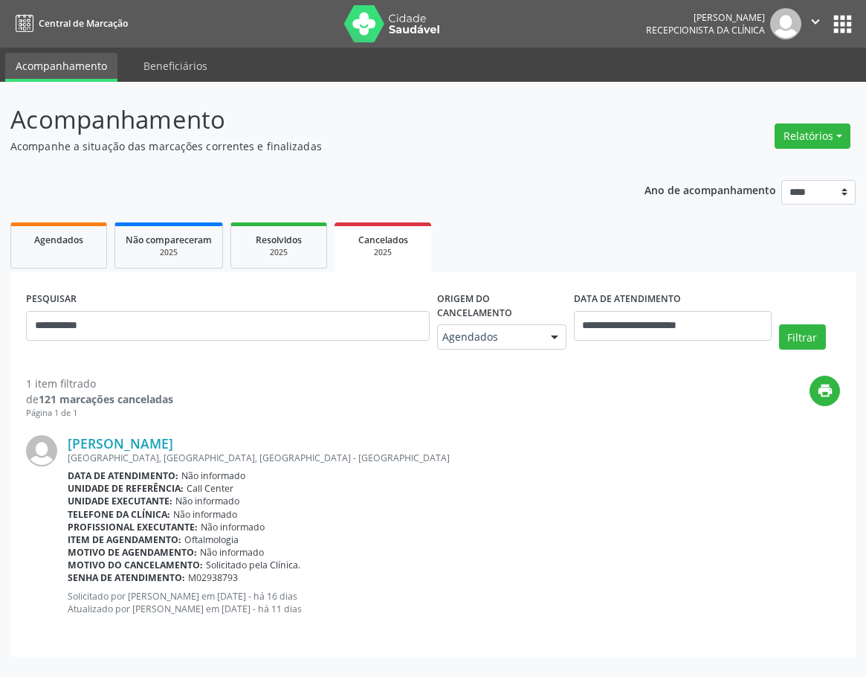
click at [268, 546] on div "Motivo de agendamento: Não informado" at bounding box center [454, 552] width 773 height 13
drag, startPoint x: 255, startPoint y: 572, endPoint x: 70, endPoint y: 473, distance: 209.9
click at [70, 473] on div "[PERSON_NAME] [GEOGRAPHIC_DATA], [GEOGRAPHIC_DATA], [GEOGRAPHIC_DATA] - [GEOGRA…" at bounding box center [454, 530] width 773 height 190
click at [89, 469] on b "Data de atendimento:" at bounding box center [123, 475] width 111 height 13
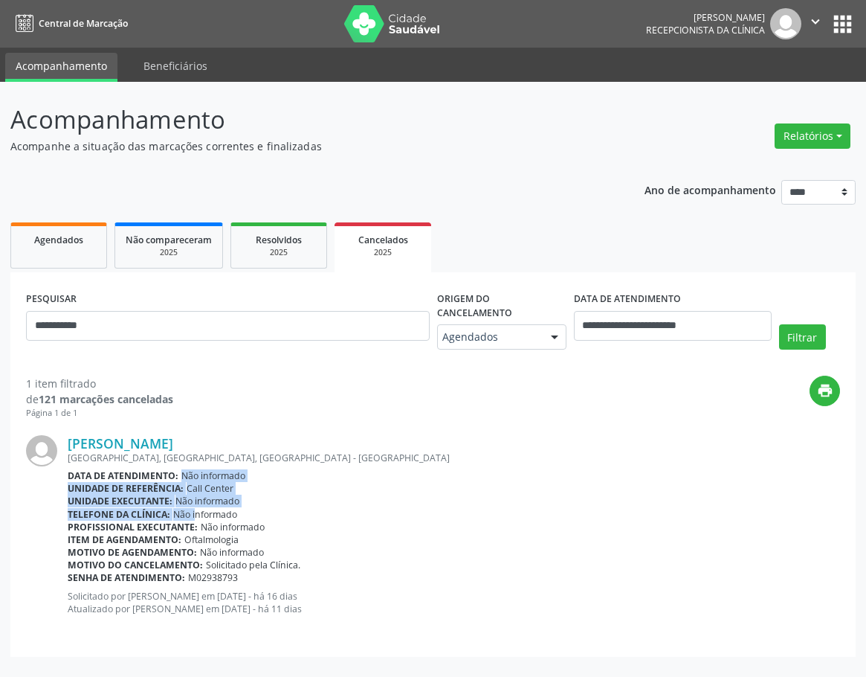
drag, startPoint x: 164, startPoint y: 468, endPoint x: 187, endPoint y: 508, distance: 45.3
click at [187, 508] on div "[PERSON_NAME] [GEOGRAPHIC_DATA], [GEOGRAPHIC_DATA], [GEOGRAPHIC_DATA] - [GEOGRA…" at bounding box center [454, 530] width 773 height 190
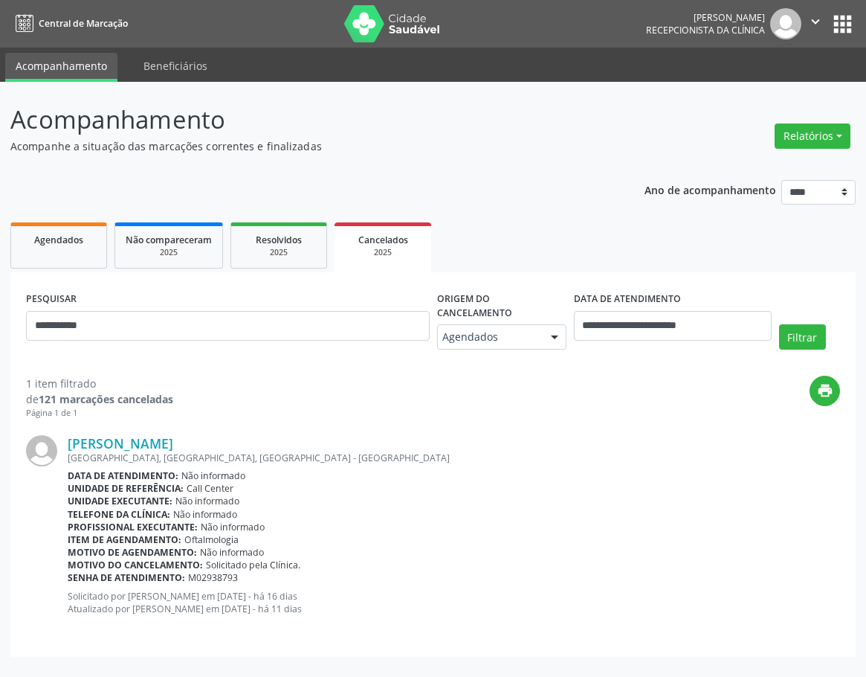
click at [219, 533] on span "Oftalmologia" at bounding box center [211, 539] width 54 height 13
click at [259, 561] on span "Solicitado pela Clínica." at bounding box center [253, 564] width 94 height 13
click at [231, 546] on span "Não informado" at bounding box center [232, 552] width 64 height 13
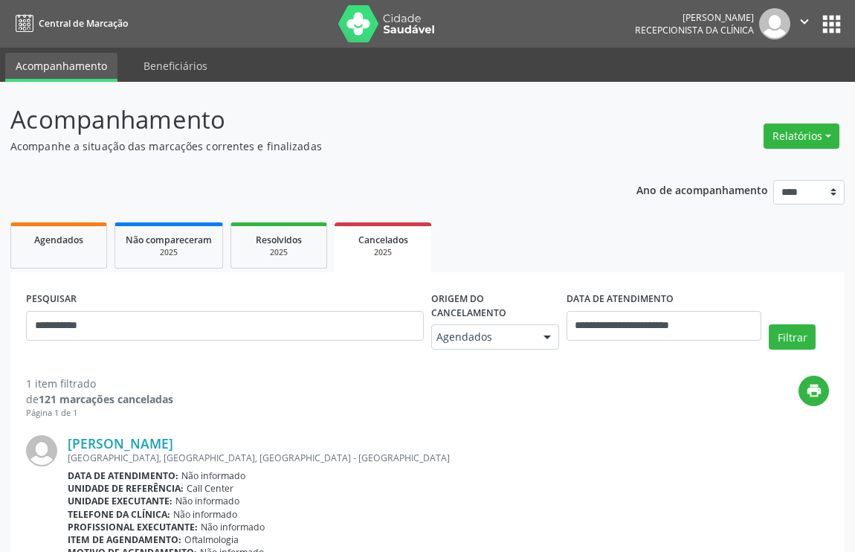
click at [517, 201] on div "**********" at bounding box center [427, 413] width 834 height 487
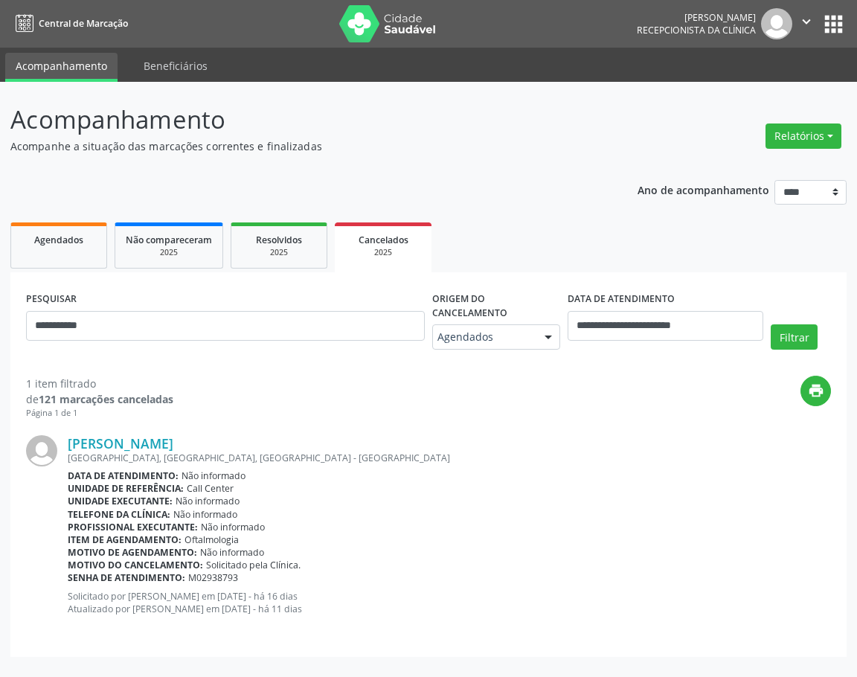
click at [656, 257] on ul "Agendados Não compareceram 2025 Resolvidos 2025 Cancelados 2025" at bounding box center [428, 246] width 836 height 54
click at [500, 449] on div "[PERSON_NAME]" at bounding box center [449, 443] width 763 height 16
click at [515, 442] on div "[PERSON_NAME]" at bounding box center [449, 443] width 763 height 16
click at [451, 456] on div "[GEOGRAPHIC_DATA], [GEOGRAPHIC_DATA], [GEOGRAPHIC_DATA] - [GEOGRAPHIC_DATA]" at bounding box center [449, 457] width 763 height 13
